Goal: Information Seeking & Learning: Learn about a topic

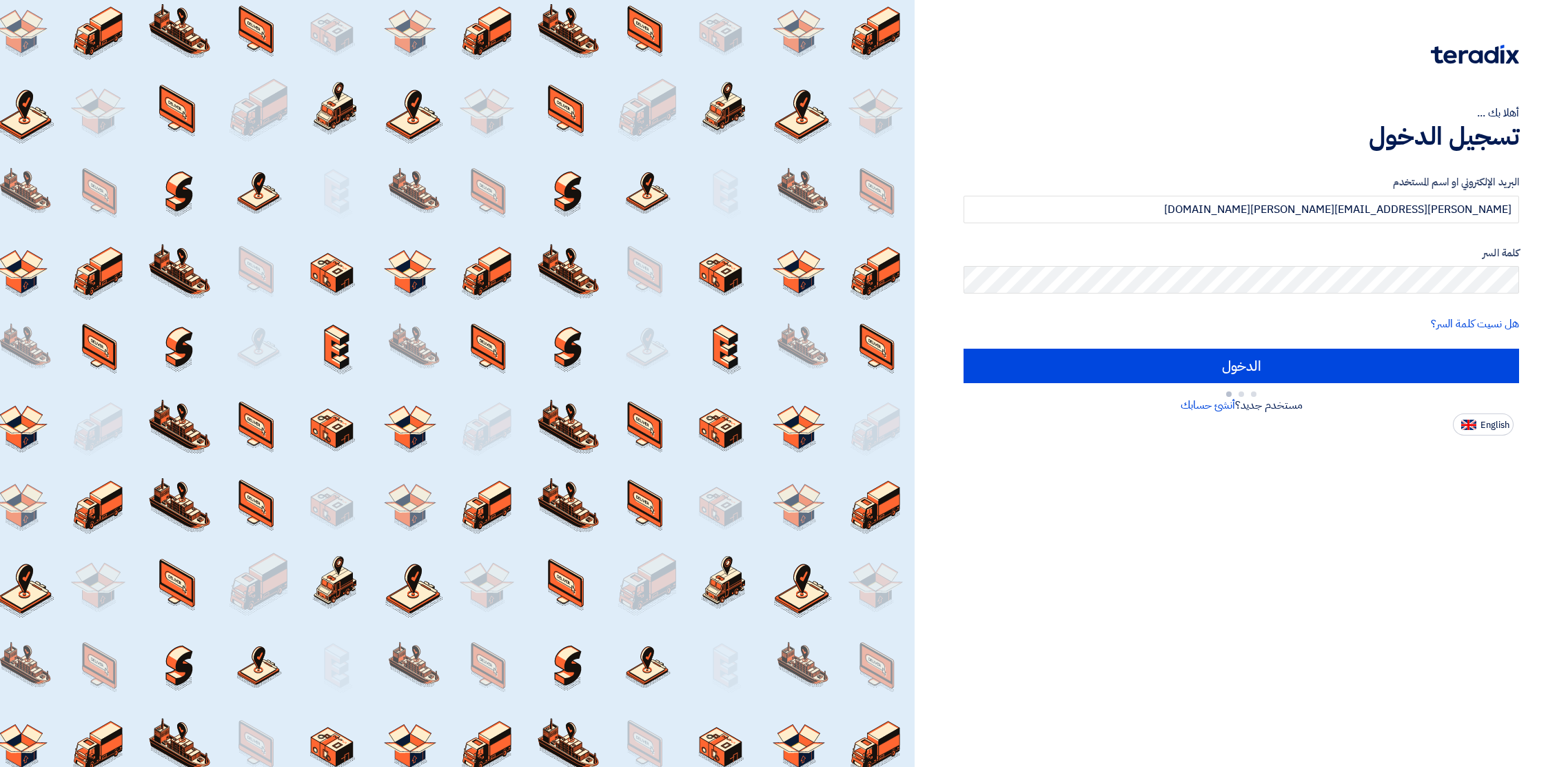
type input "Sign in"
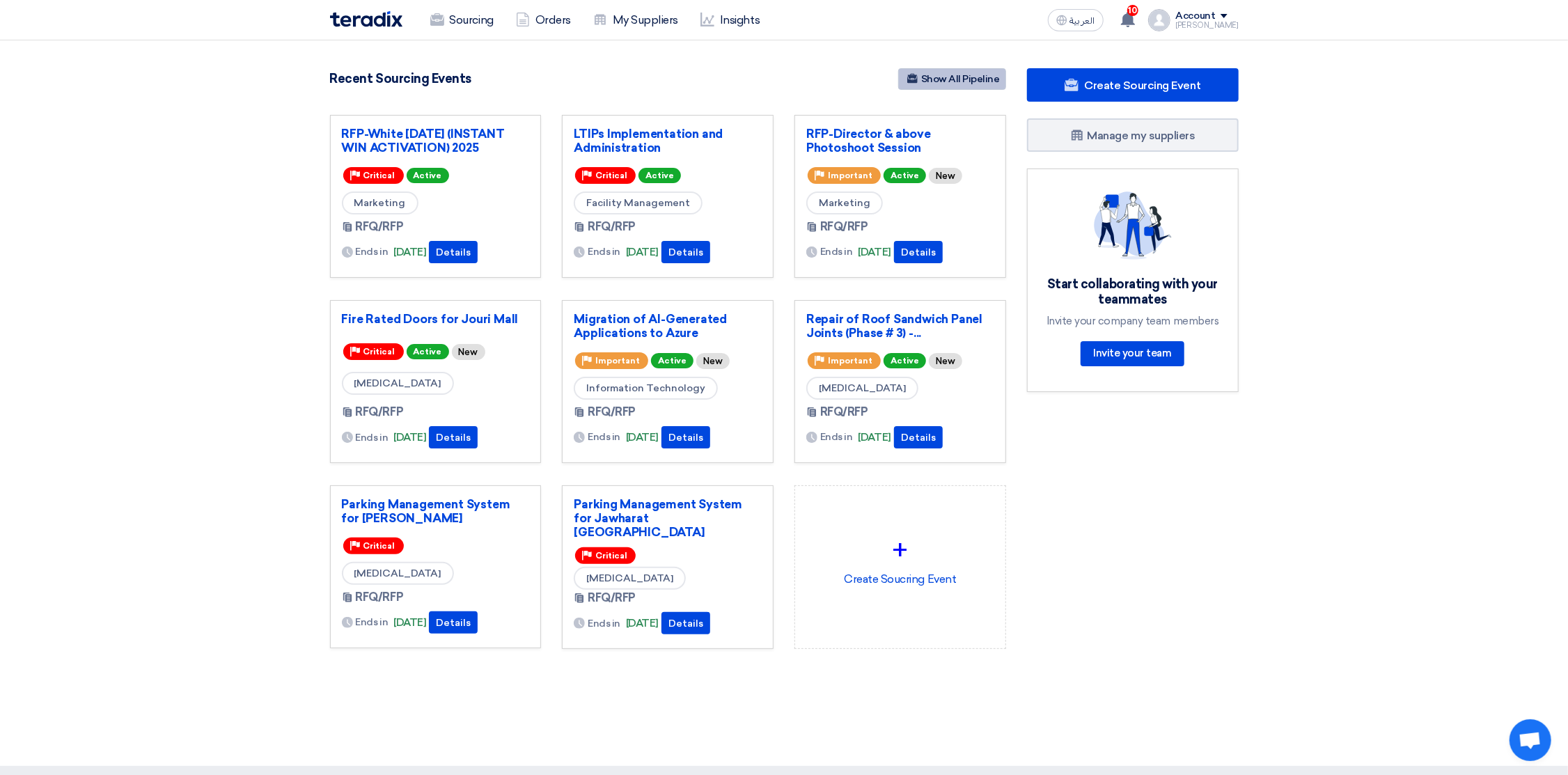
click at [970, 84] on link "Show All Pipeline" at bounding box center [951, 79] width 108 height 21
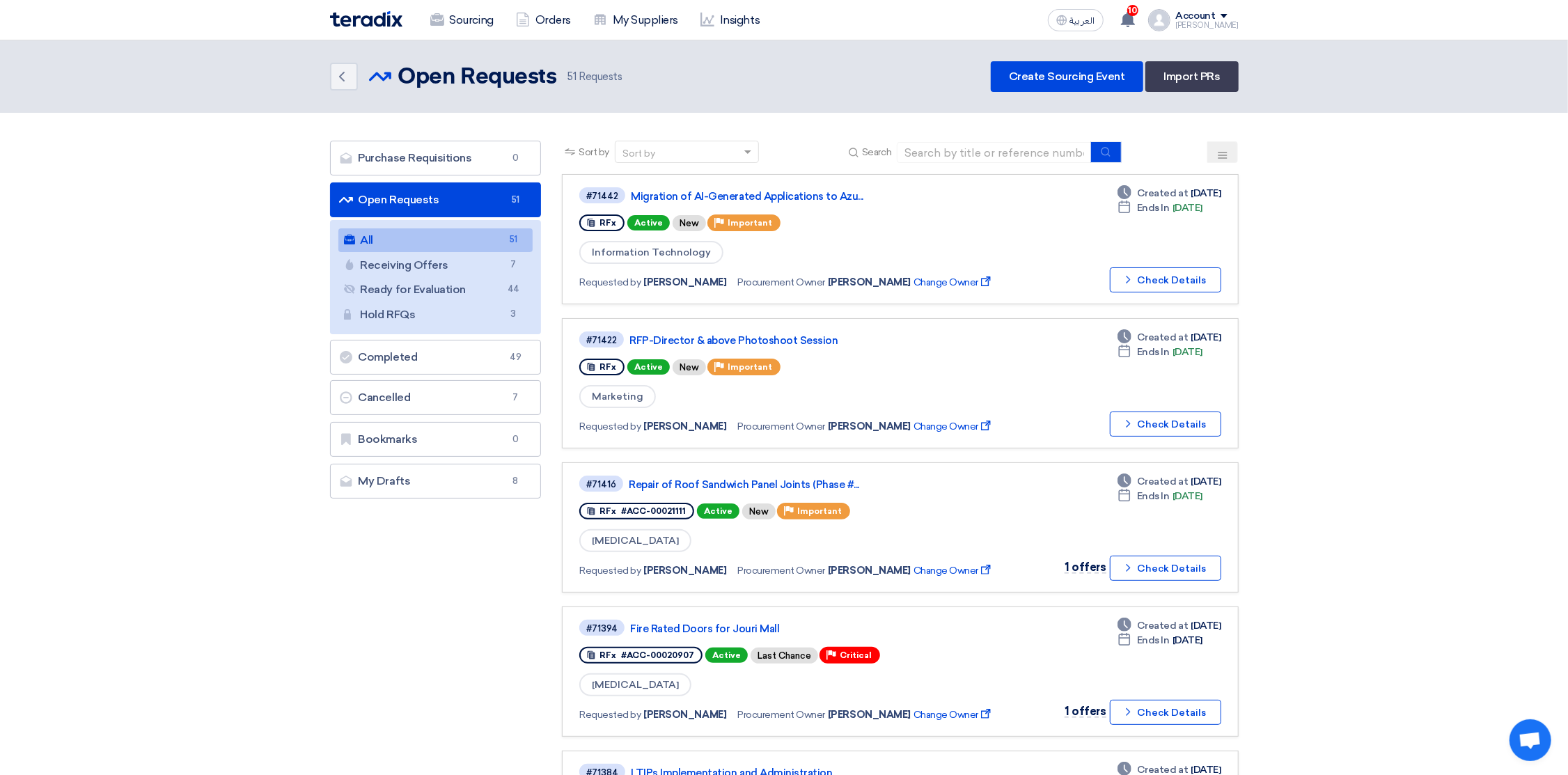
click at [1218, 154] on use at bounding box center [1222, 155] width 9 height 7
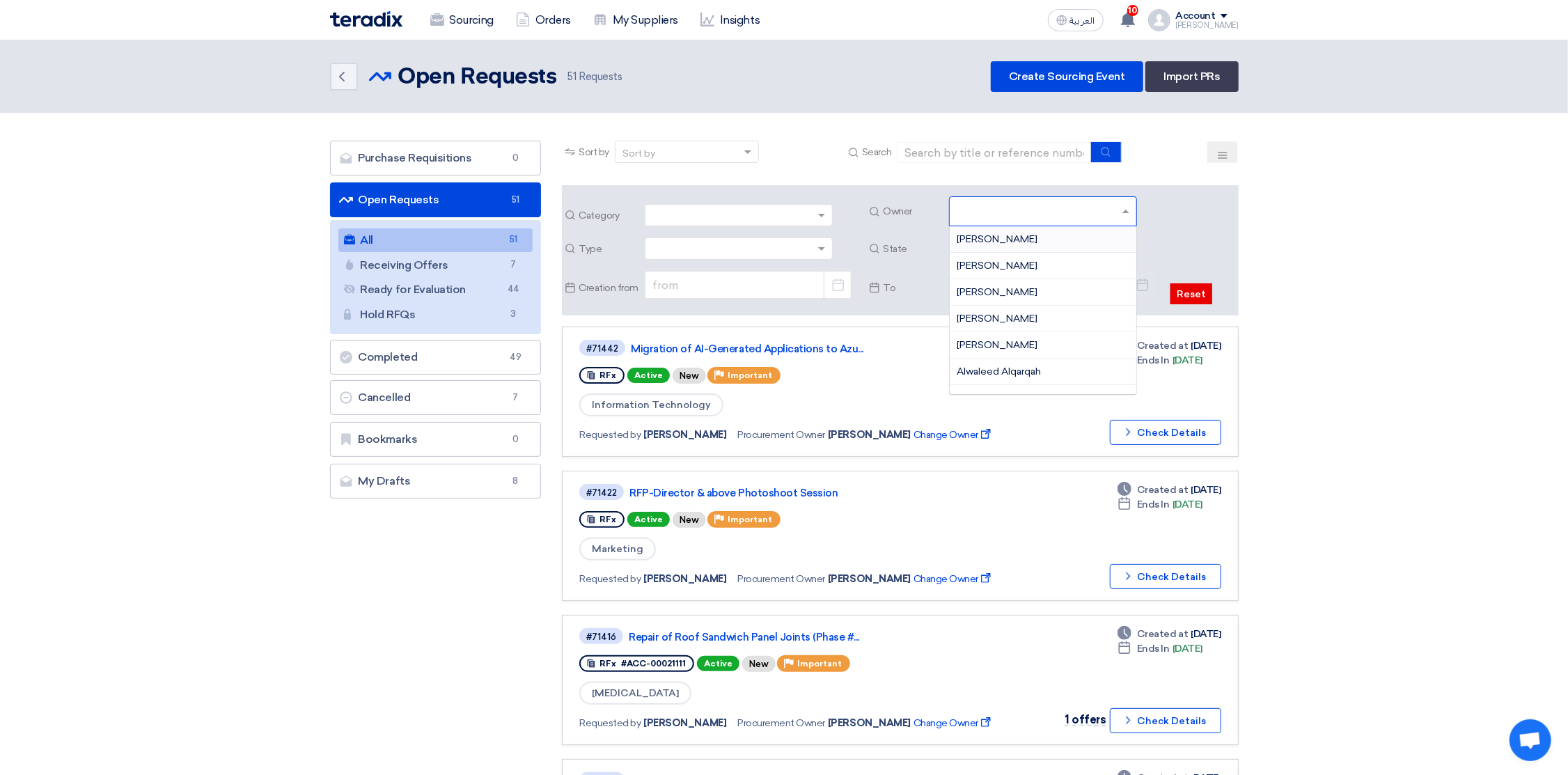
click at [1030, 213] on input "text" at bounding box center [1045, 213] width 176 height 23
click at [1012, 275] on span "Hissa Alsubaie" at bounding box center [997, 271] width 81 height 12
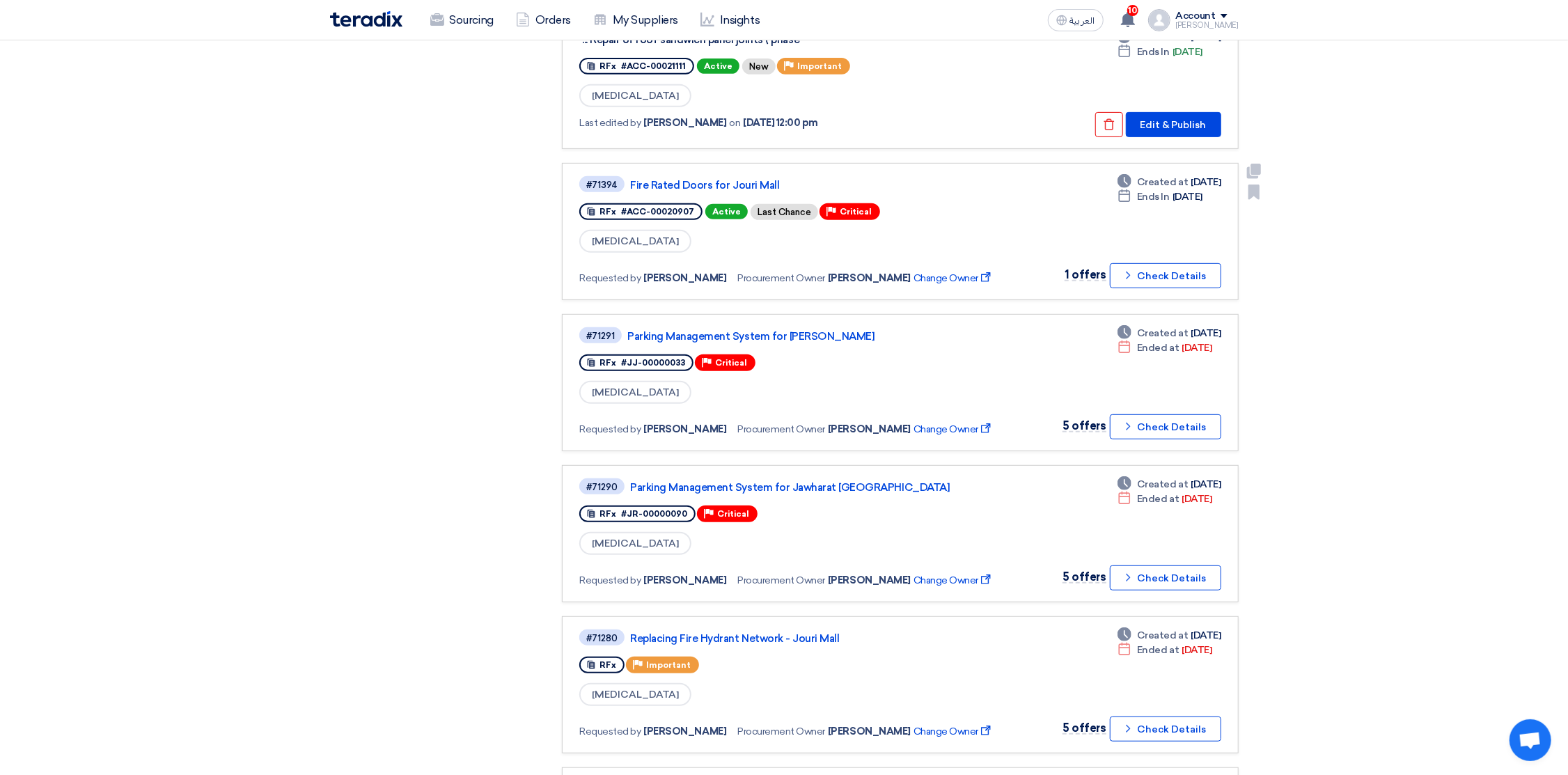
scroll to position [522, 0]
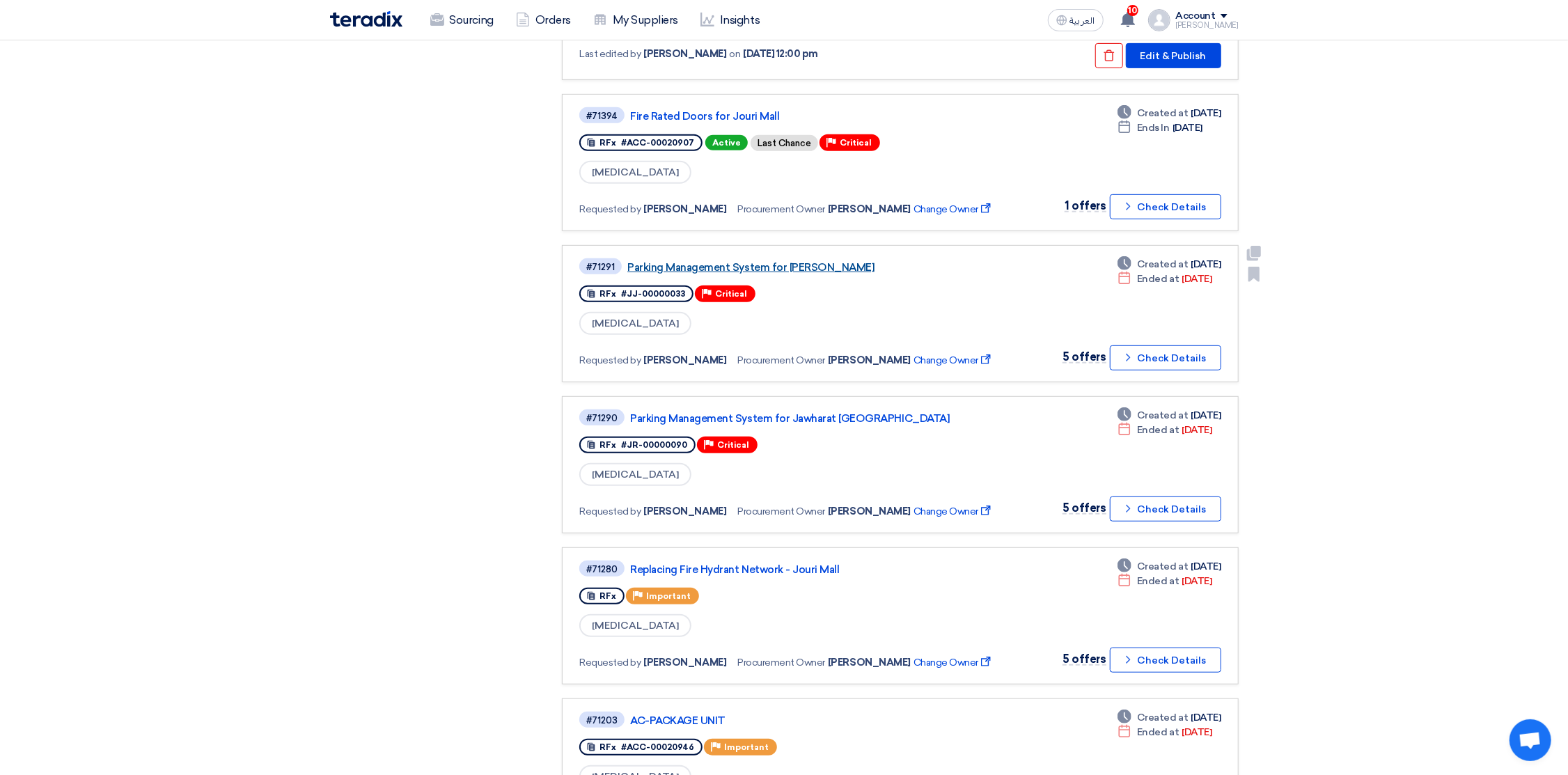
click at [806, 262] on link "Parking Management System for [PERSON_NAME]" at bounding box center [801, 267] width 348 height 12
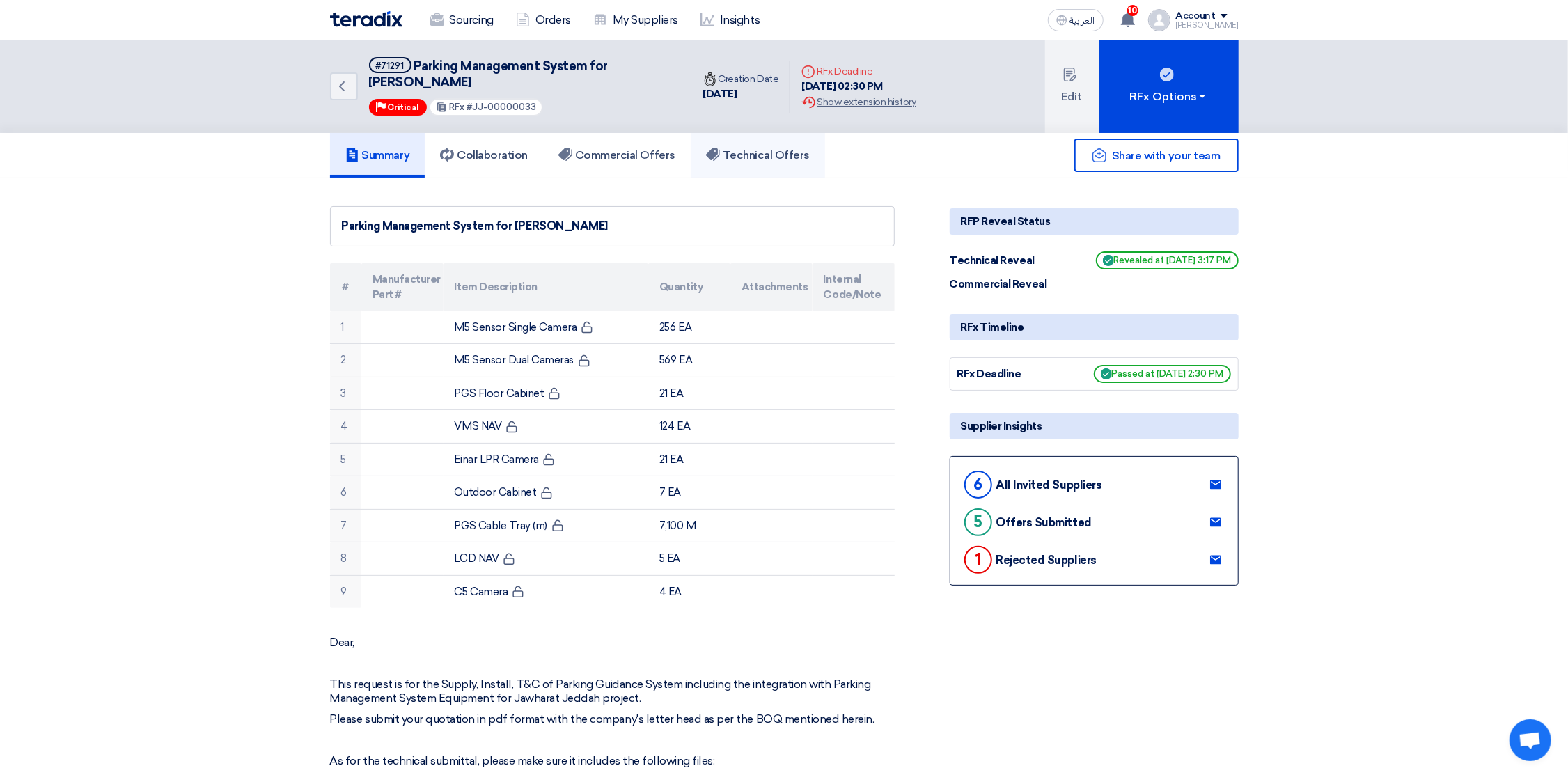
click at [768, 148] on h5 "Technical Offers" at bounding box center [758, 155] width 104 height 14
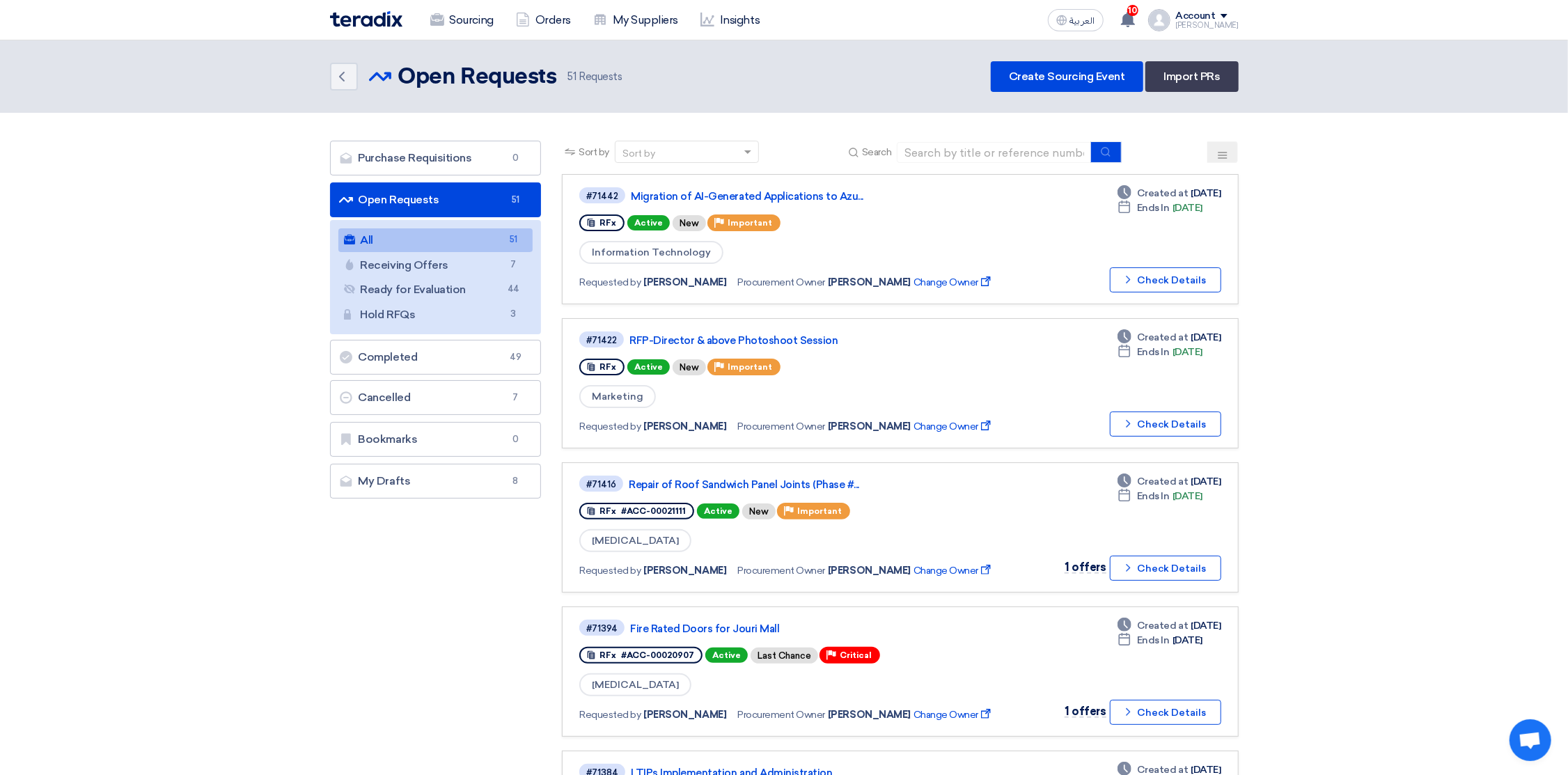
click at [1216, 146] on button at bounding box center [1222, 152] width 31 height 21
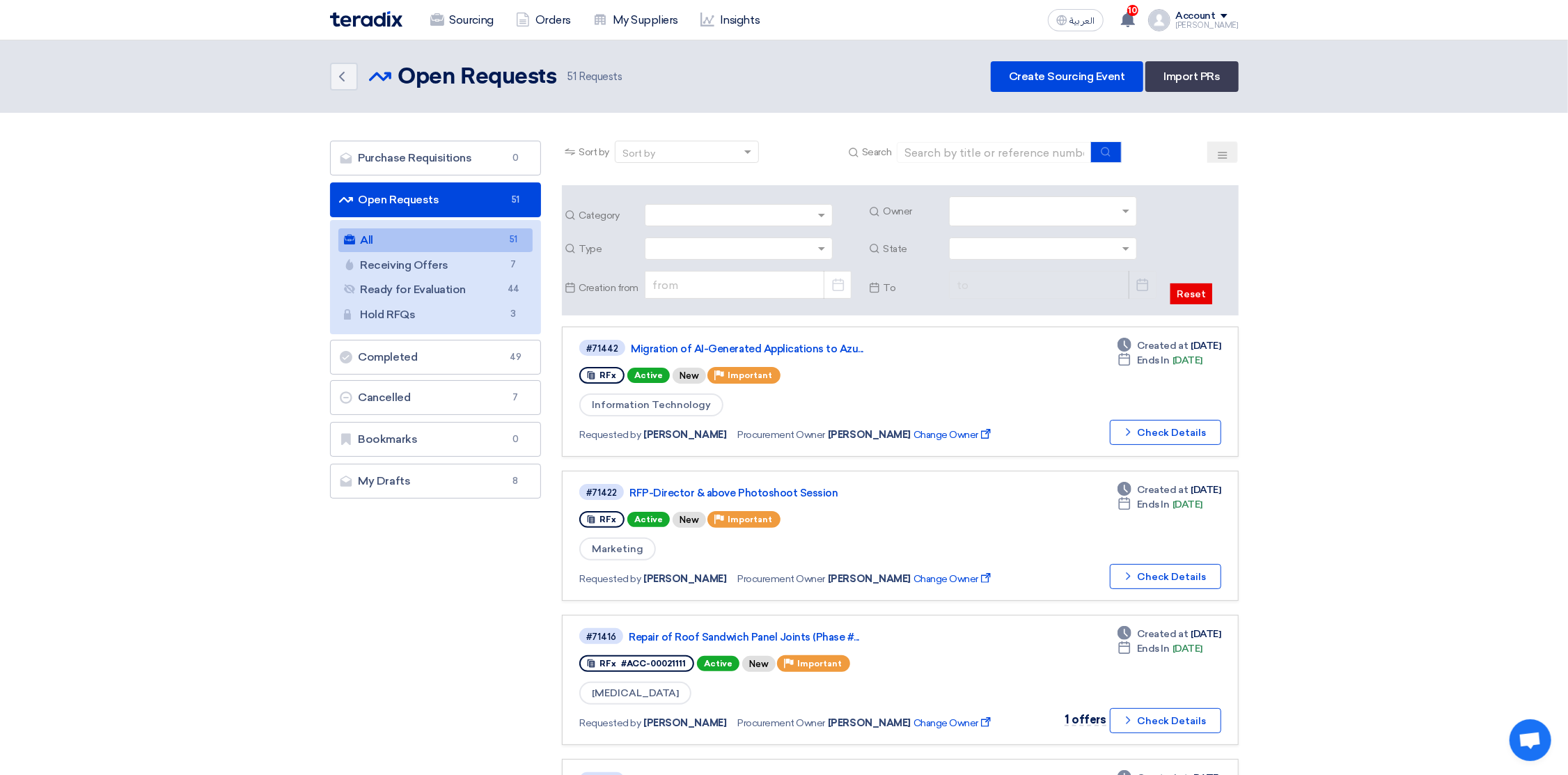
click at [1006, 208] on input "text" at bounding box center [1045, 213] width 176 height 23
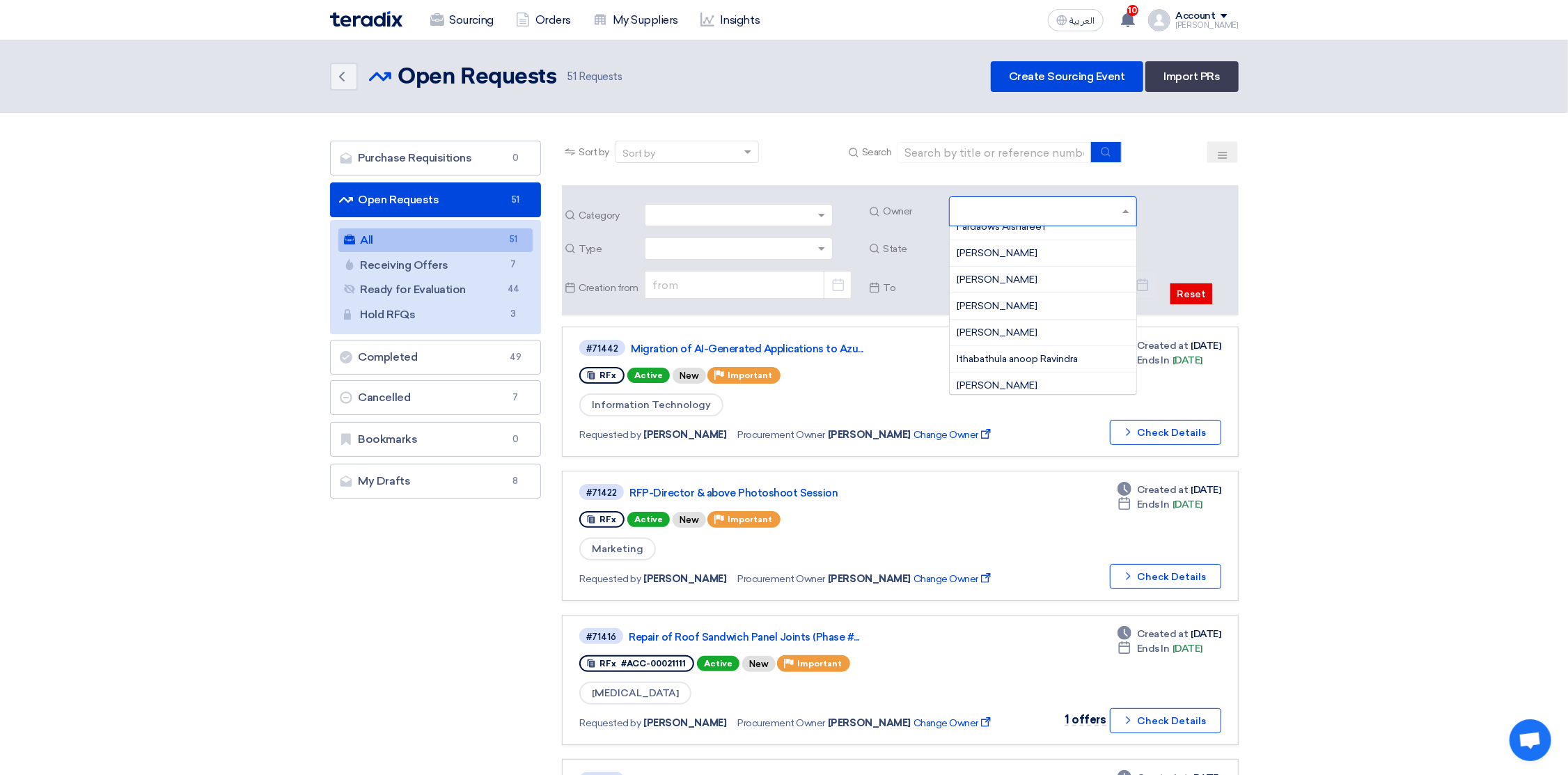
scroll to position [418, 0]
click at [997, 275] on span "Hissa Alsubaie" at bounding box center [997, 271] width 81 height 12
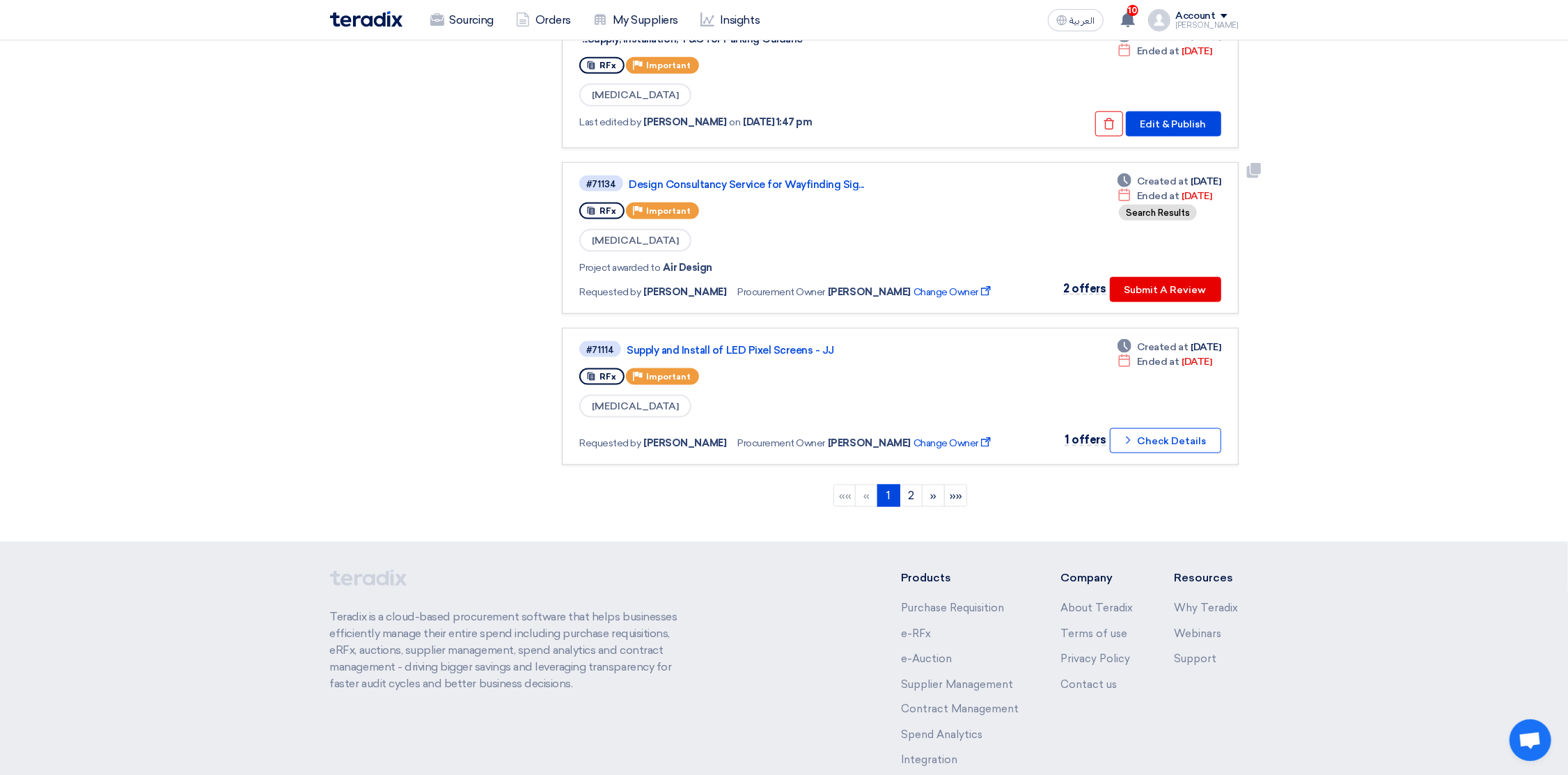
scroll to position [1357, 0]
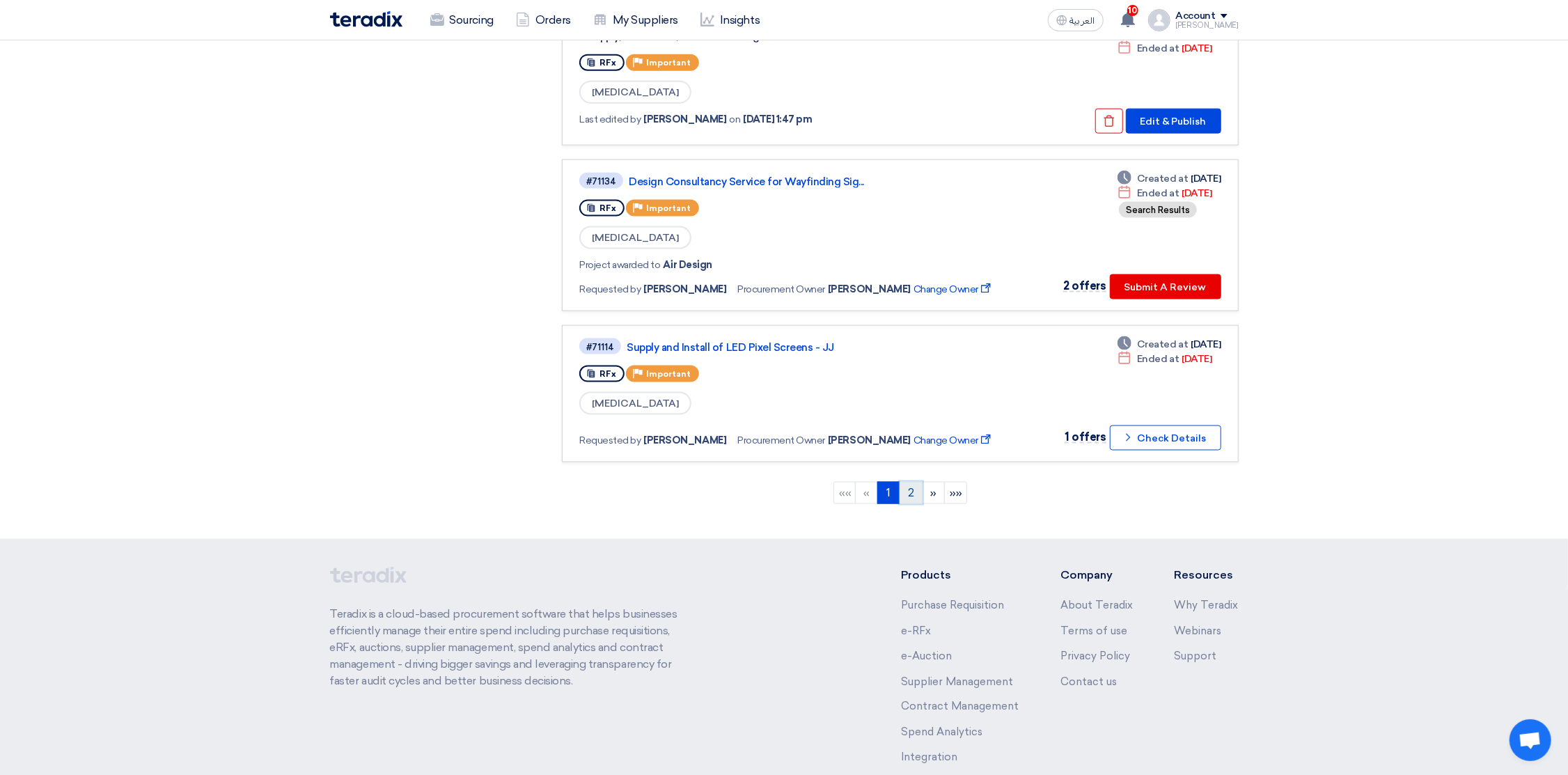
click at [911, 481] on link "2" at bounding box center [911, 492] width 23 height 22
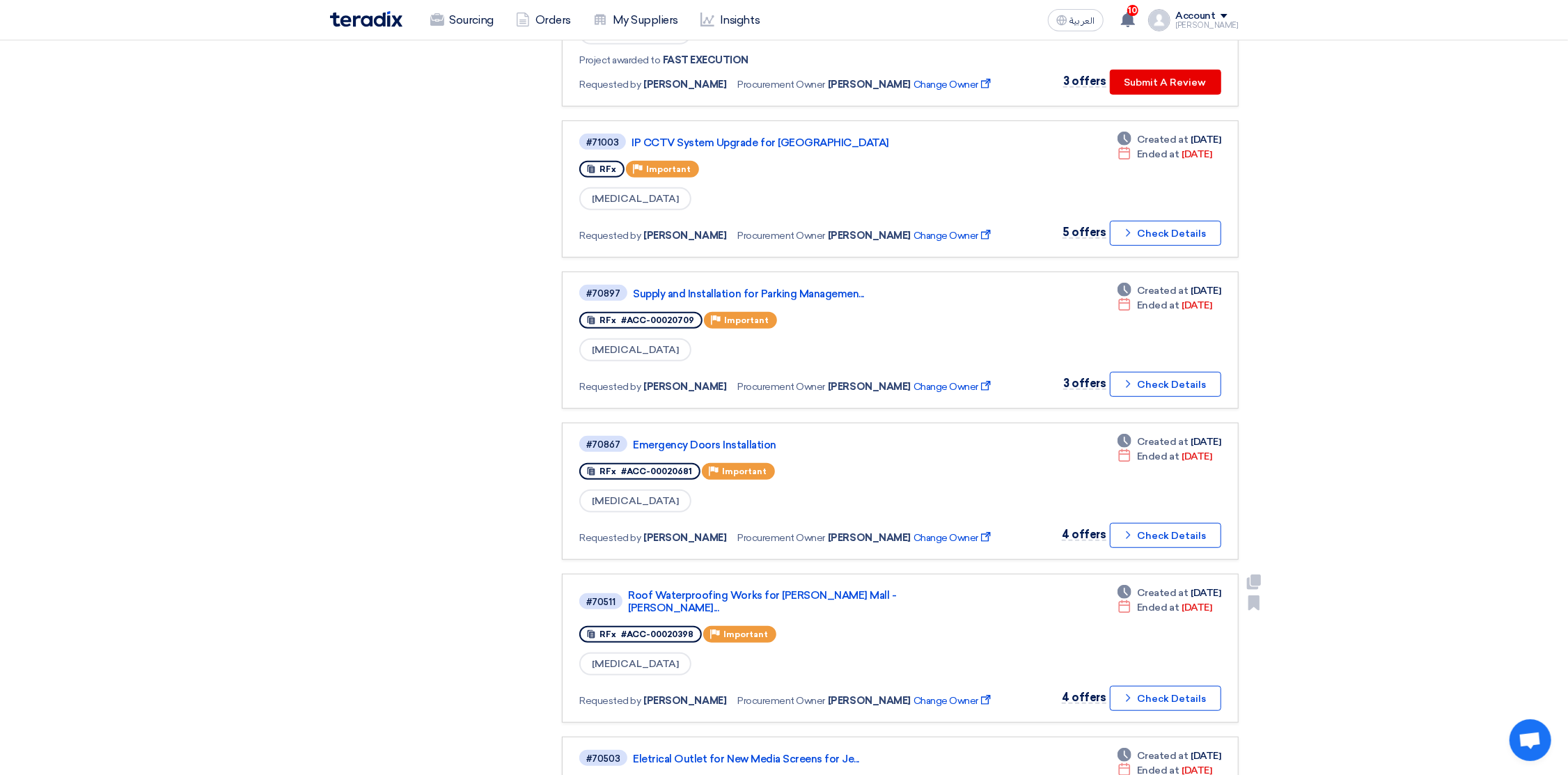
scroll to position [522, 0]
click at [819, 289] on link "Supply and Installation for Parking Managemen..." at bounding box center [807, 294] width 348 height 12
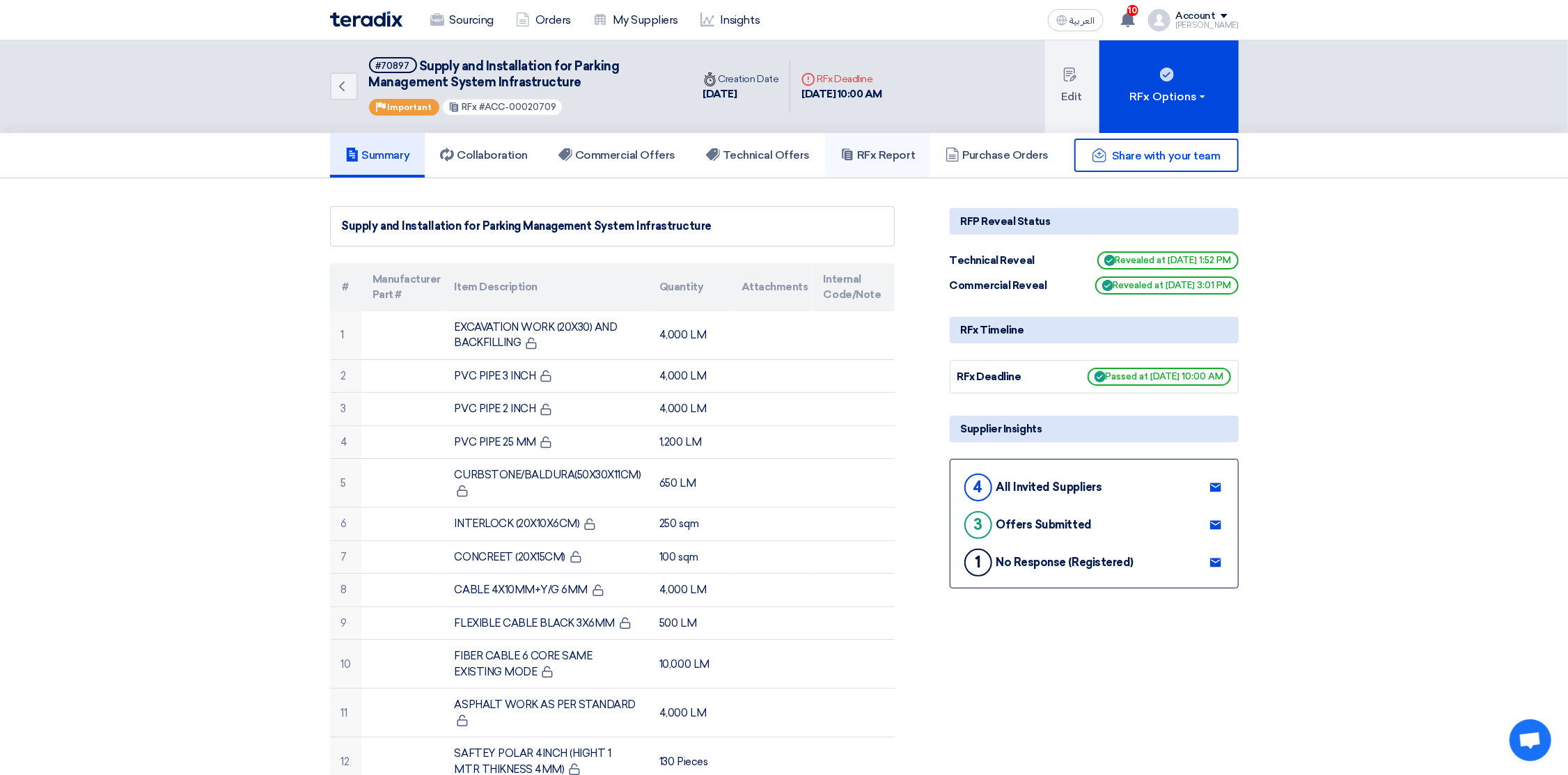
click at [906, 145] on link "RFx Report" at bounding box center [878, 155] width 106 height 45
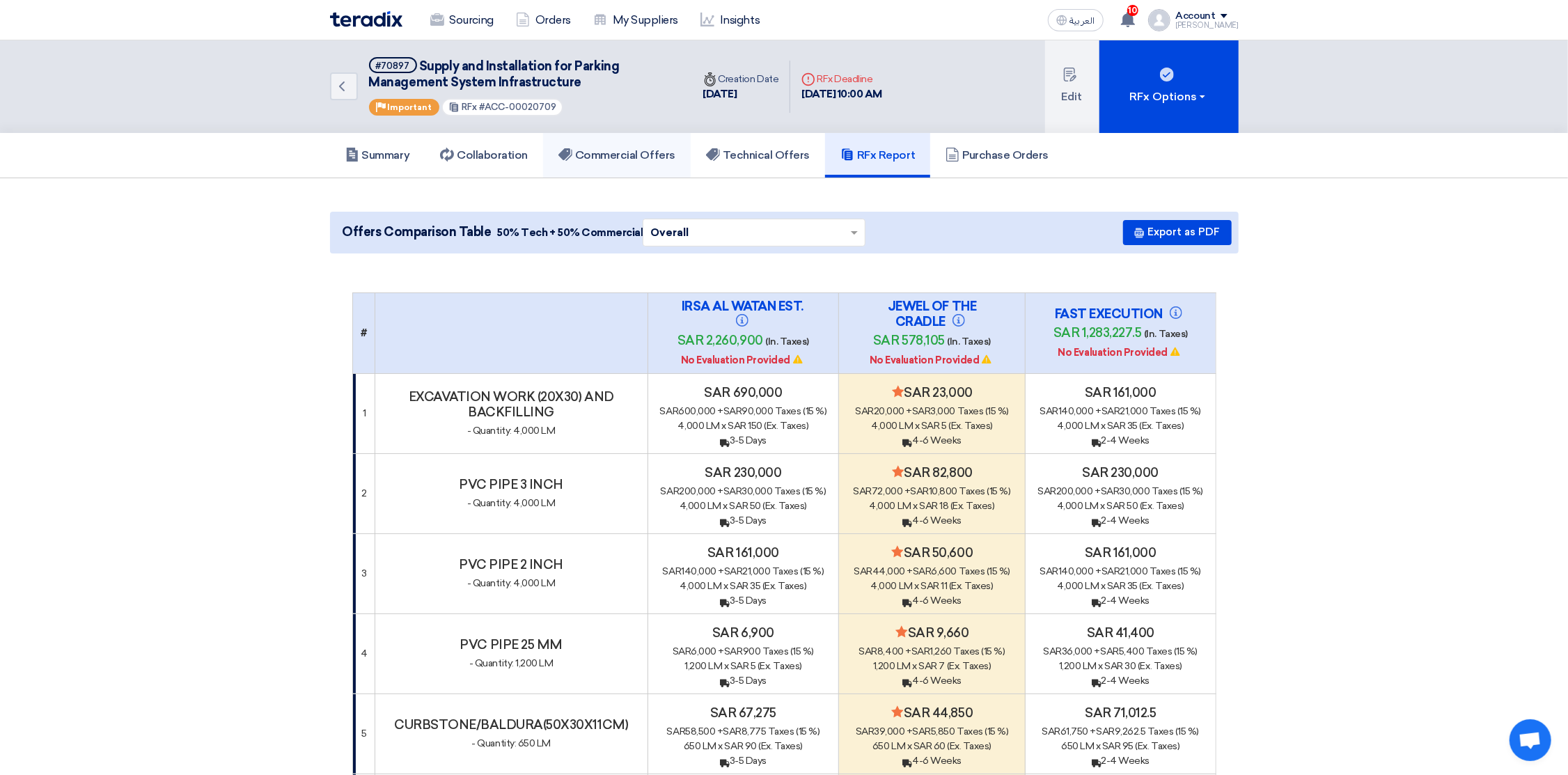
click at [612, 150] on h5 "Commercial Offers" at bounding box center [617, 155] width 117 height 14
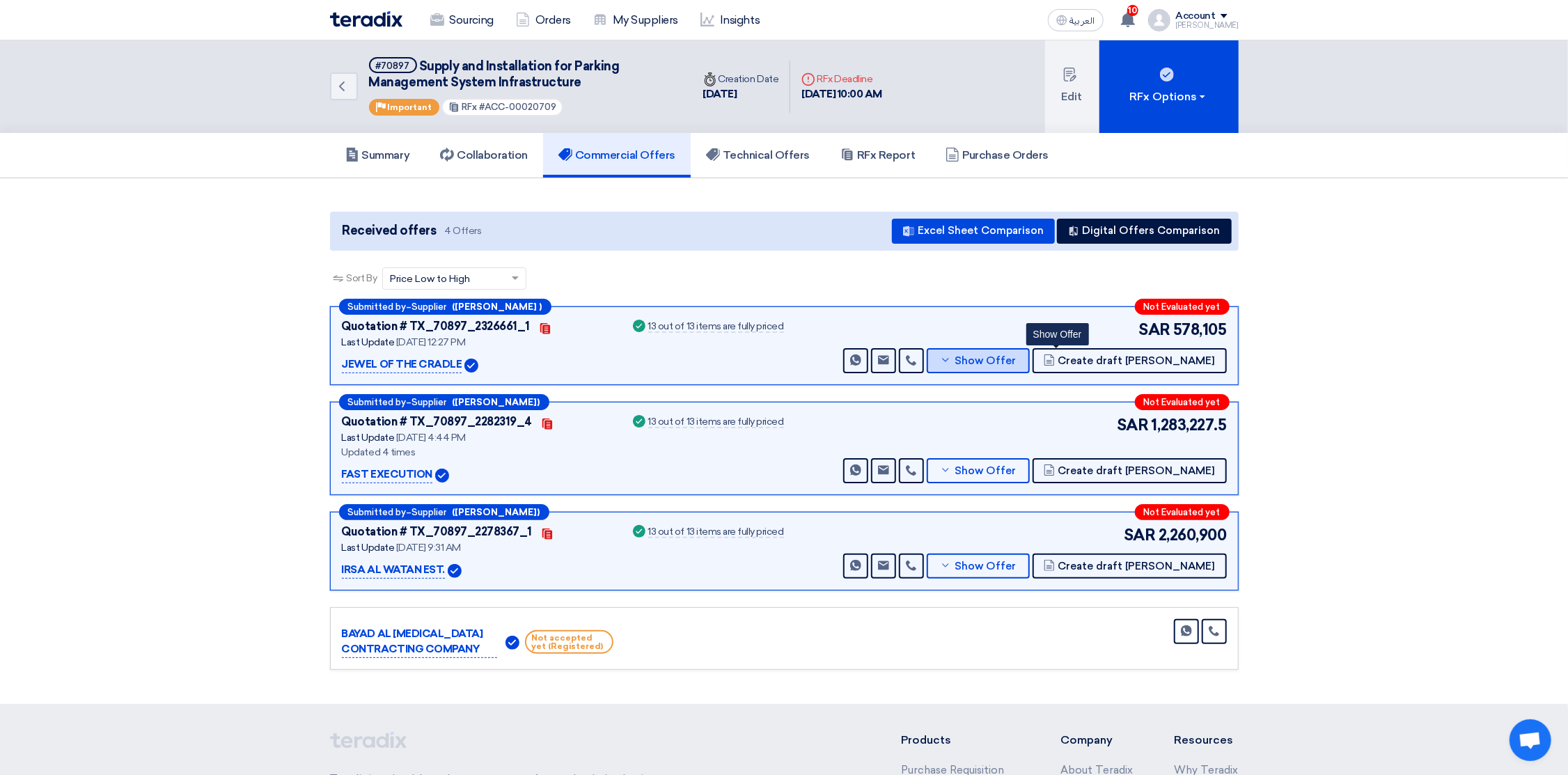
click at [1016, 359] on span "Show Offer" at bounding box center [985, 361] width 61 height 11
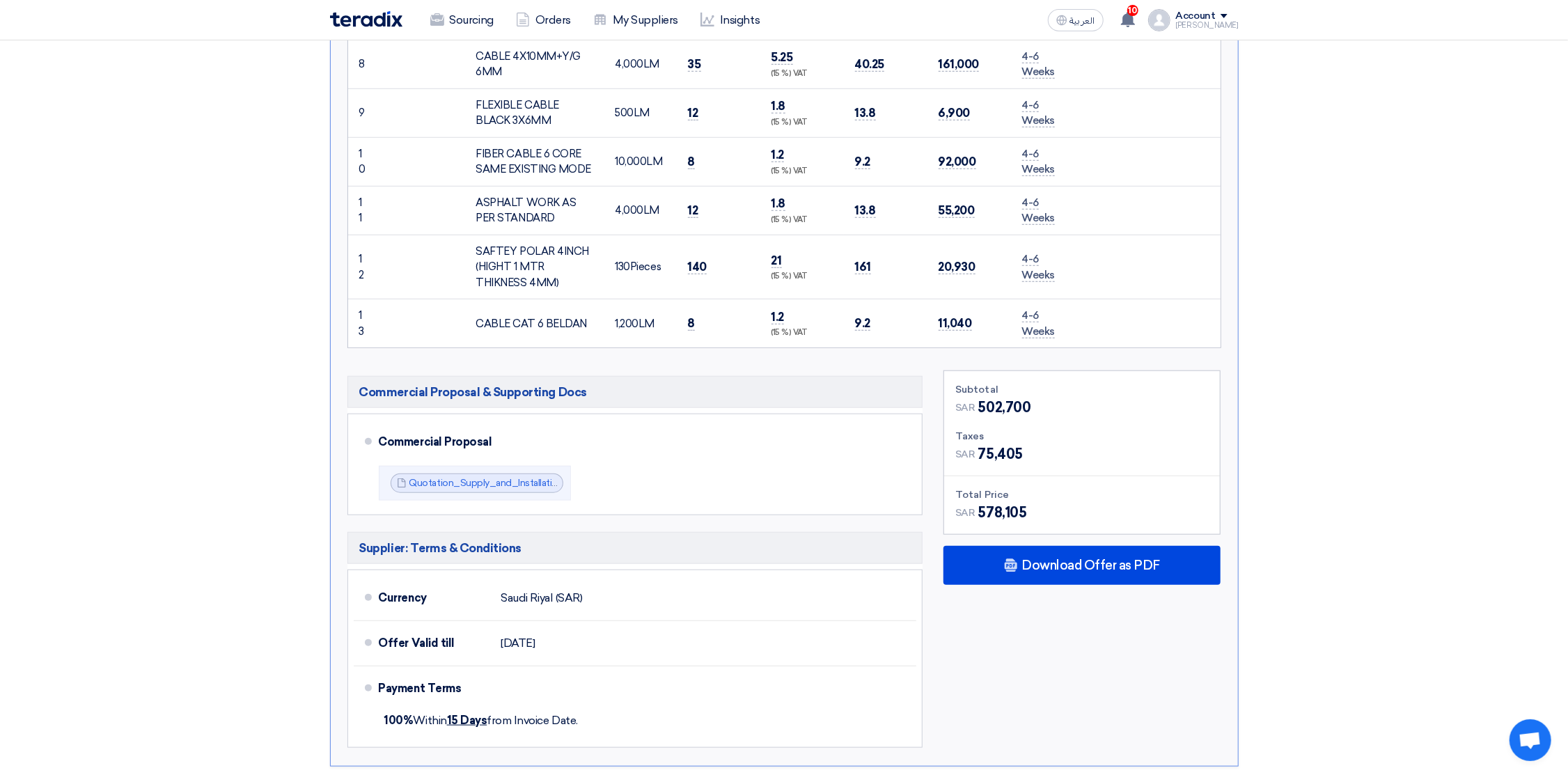
scroll to position [1045, 0]
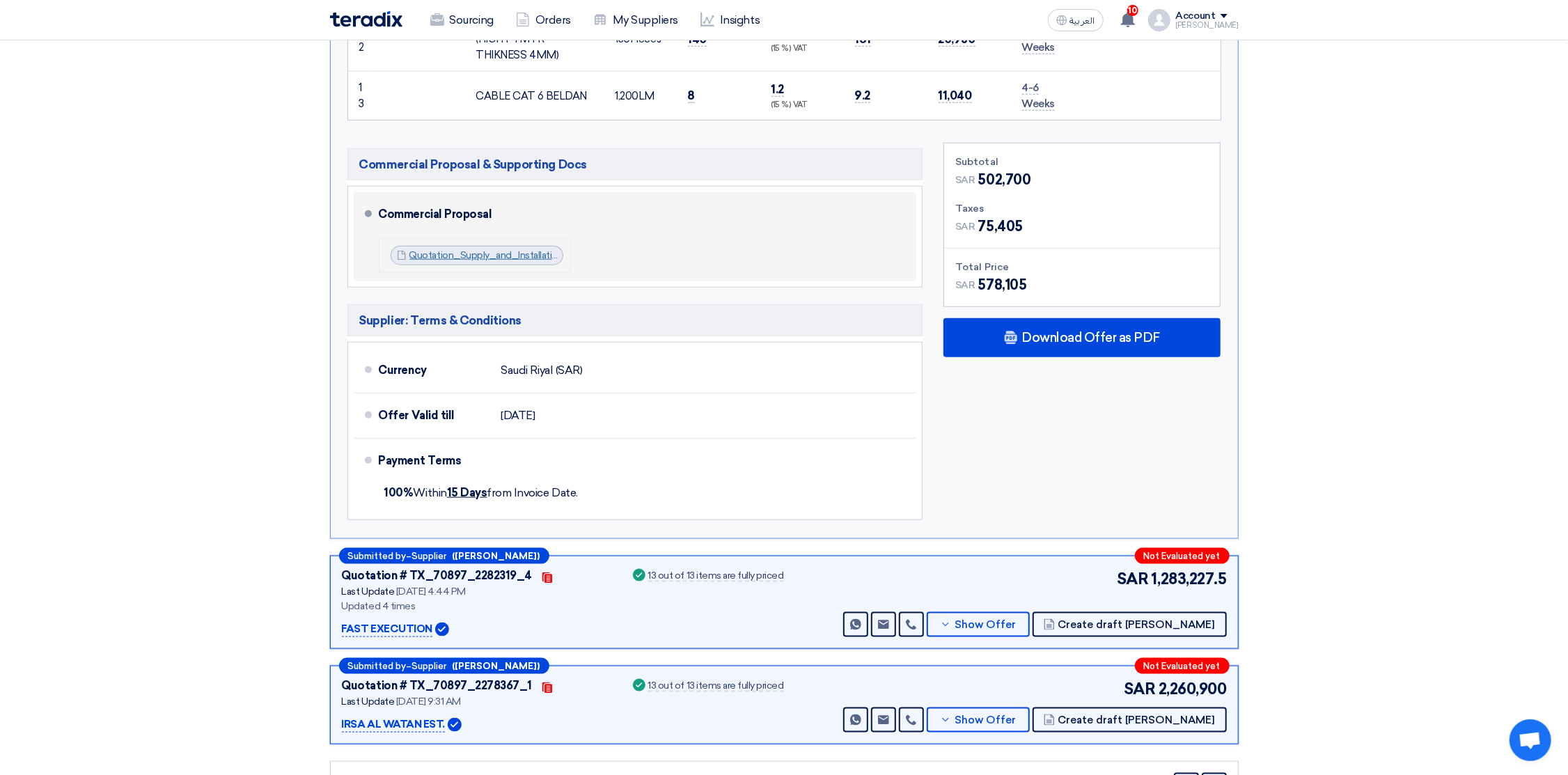
click at [484, 256] on link "Quotation_Supply_and_Installation_for_Parking_Management_System_Infrastructure_…" at bounding box center [644, 255] width 469 height 12
